Goal: Communication & Community: Answer question/provide support

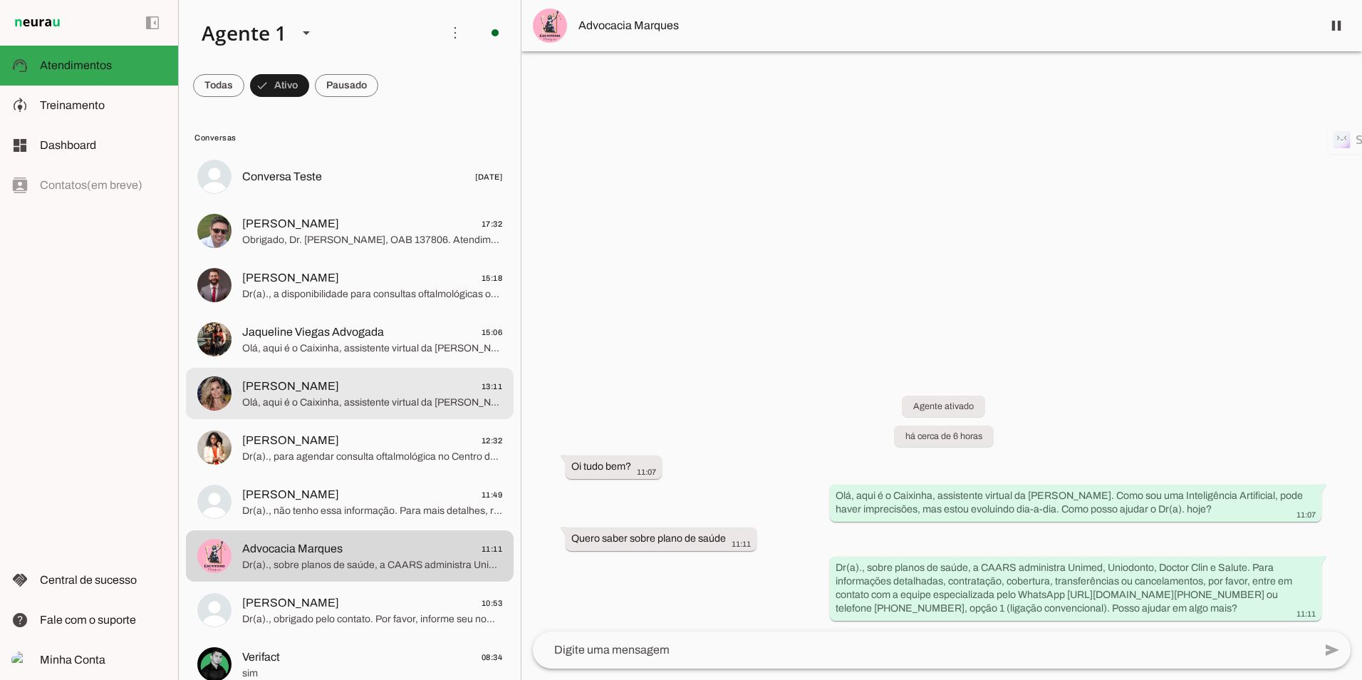
click at [328, 403] on span "Olá, aqui é o Caixinha, assistente virtual da [PERSON_NAME]. Como sou uma Intel…" at bounding box center [372, 402] width 260 height 14
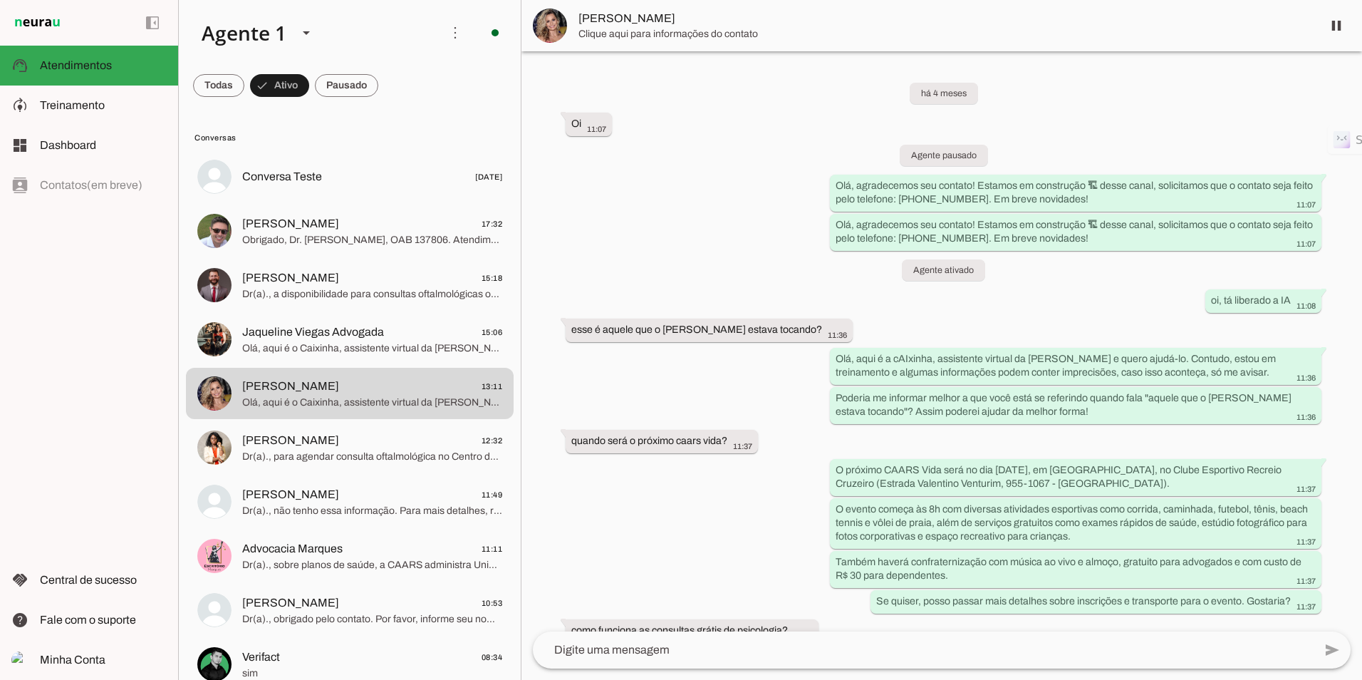
scroll to position [10072, 0]
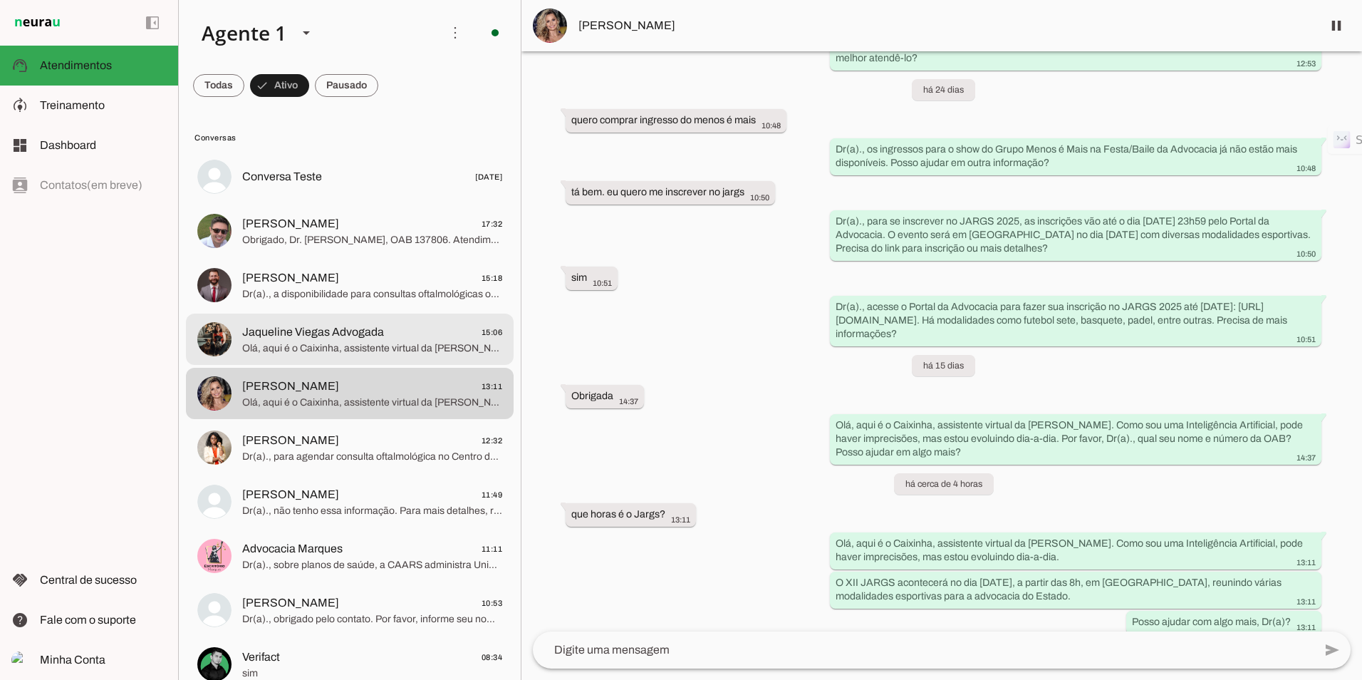
click at [349, 358] on md-item "Jaqueline Viegas Advogada 15:06 Olá, aqui é o Caixinha, assistente virtual da C…" at bounding box center [350, 338] width 328 height 51
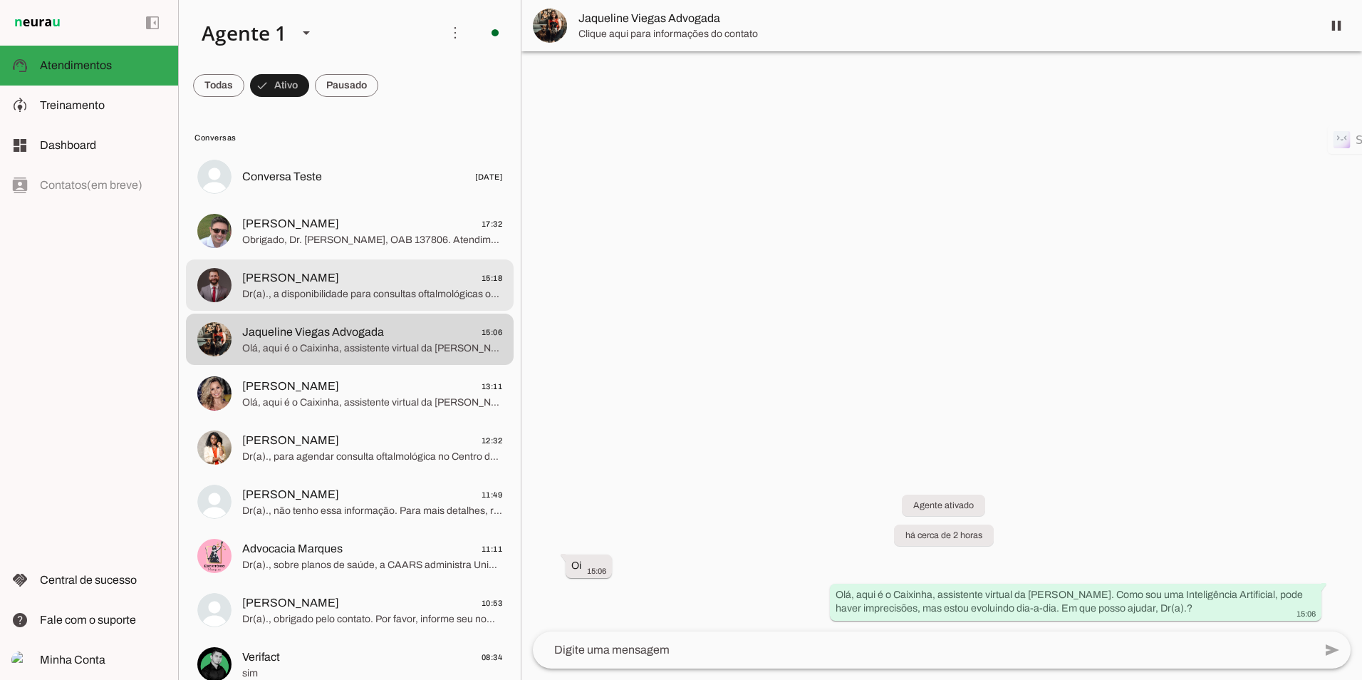
click at [274, 269] on span "[PERSON_NAME]" at bounding box center [290, 277] width 97 height 17
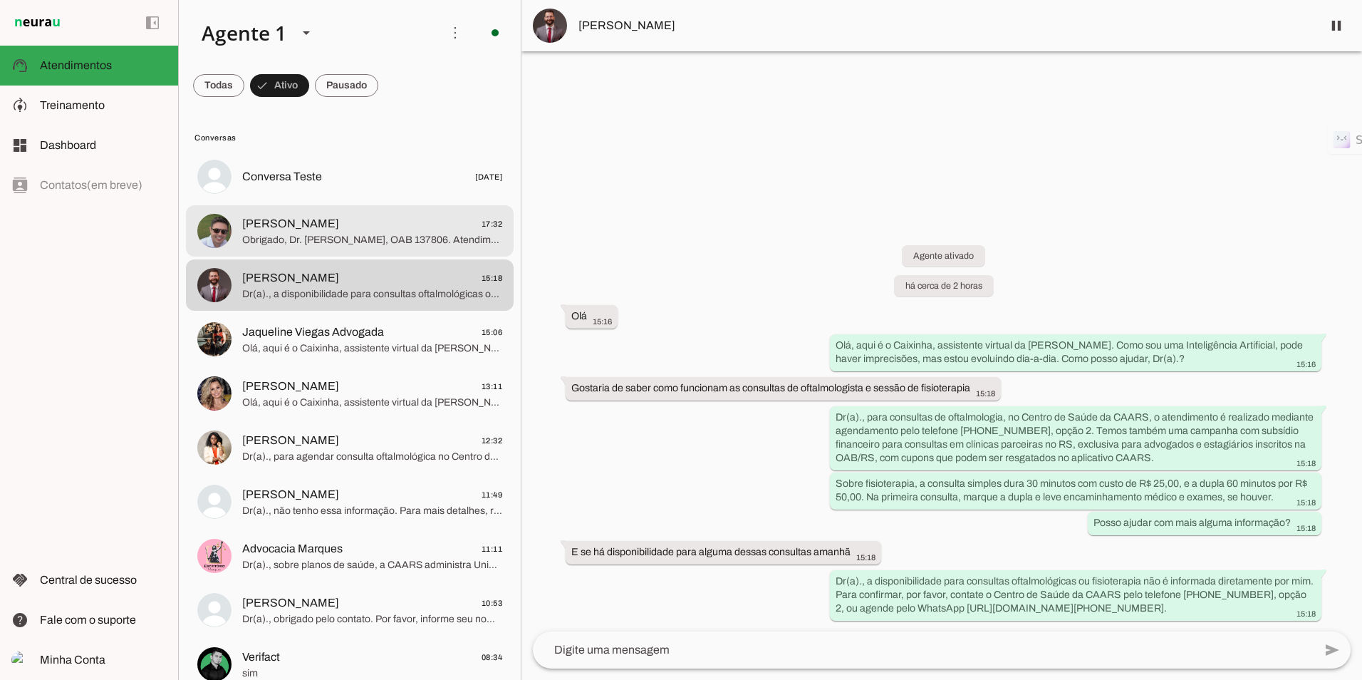
click at [286, 249] on md-item "[PERSON_NAME] 17:32 Obrigado, Dr. [PERSON_NAME], OAB 137806. Atendimento regist…" at bounding box center [350, 230] width 328 height 51
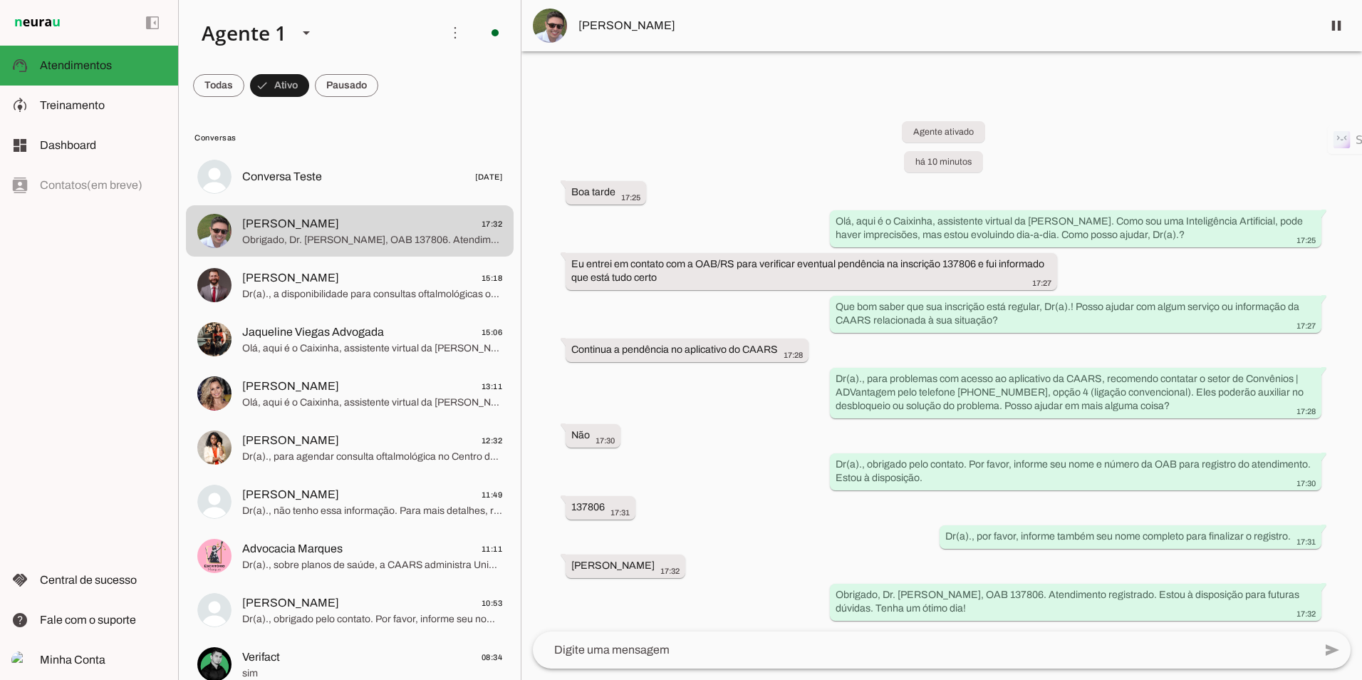
click at [549, 27] on img at bounding box center [550, 26] width 34 height 34
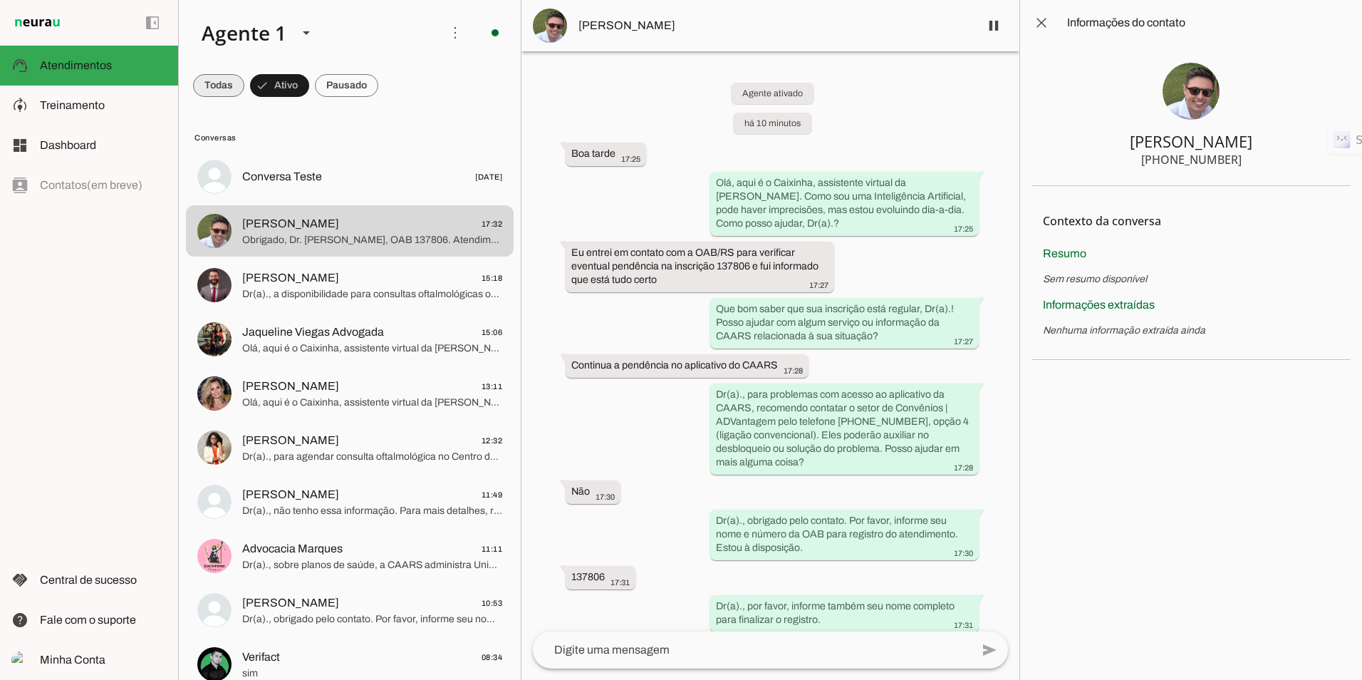
click at [229, 89] on span at bounding box center [218, 85] width 51 height 34
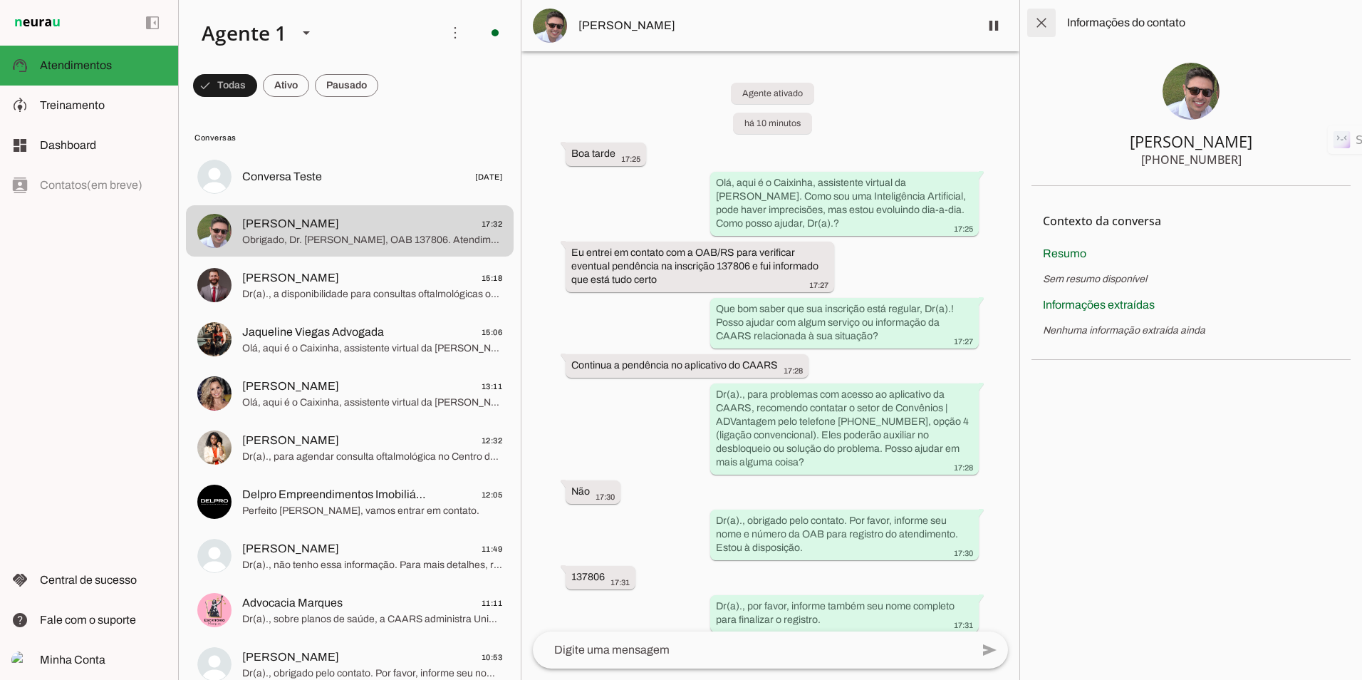
click at [1043, 27] on span at bounding box center [1042, 23] width 34 height 34
